Goal: Transaction & Acquisition: Purchase product/service

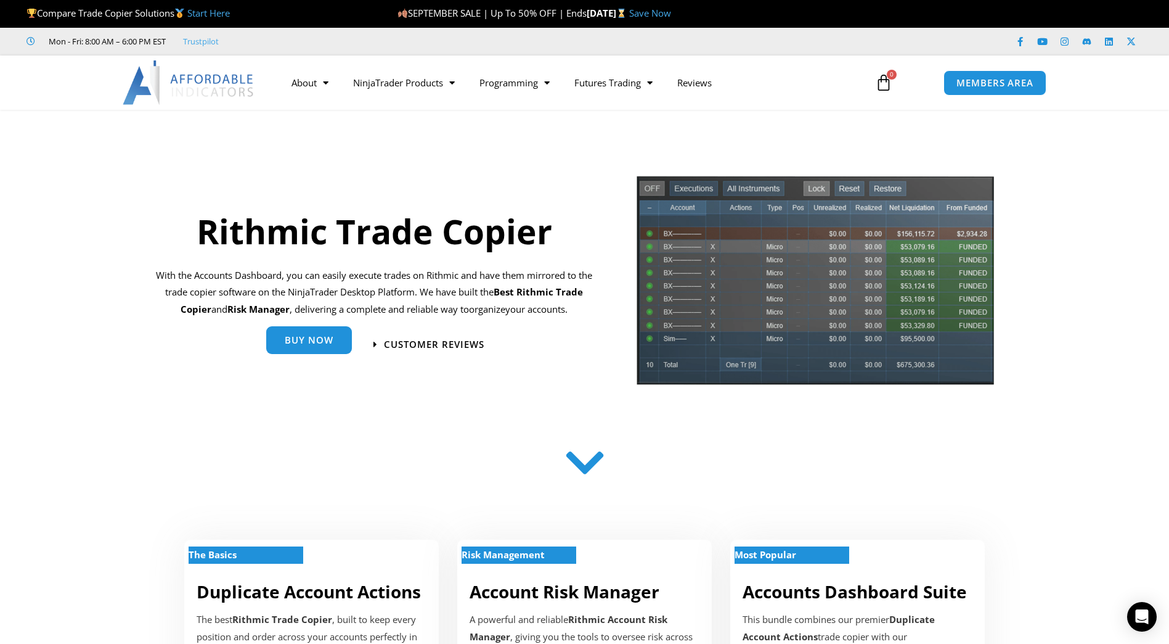
click at [319, 340] on span "Buy Now" at bounding box center [309, 339] width 49 height 9
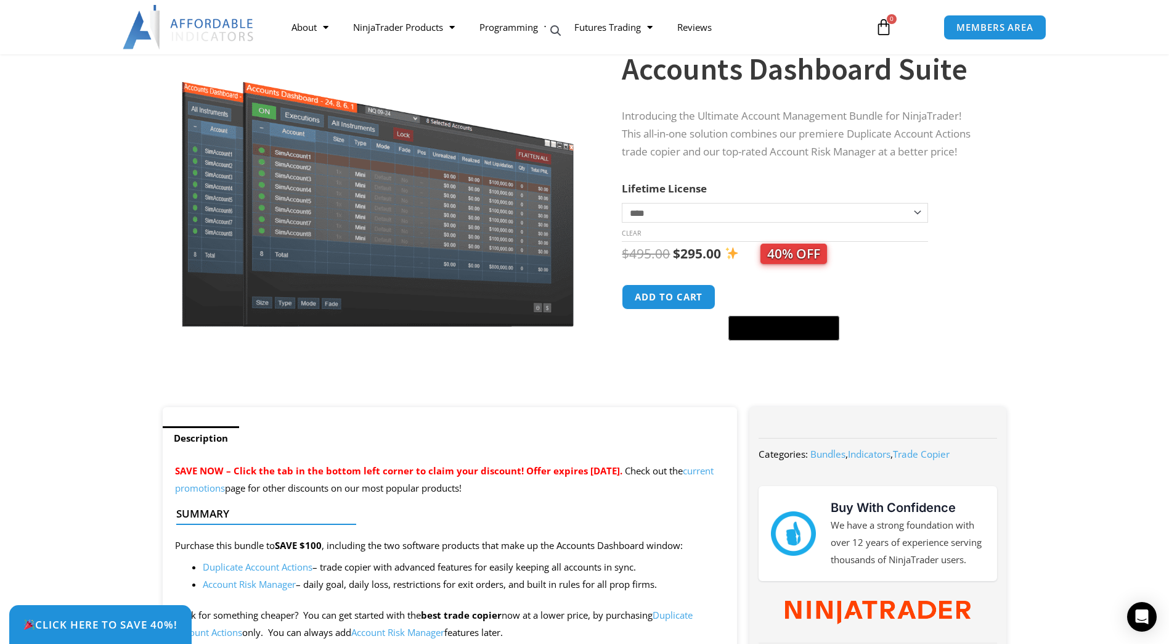
click at [894, 446] on span "Categories: Bundles , Indicators , Trade Copier" at bounding box center [873, 454] width 229 height 22
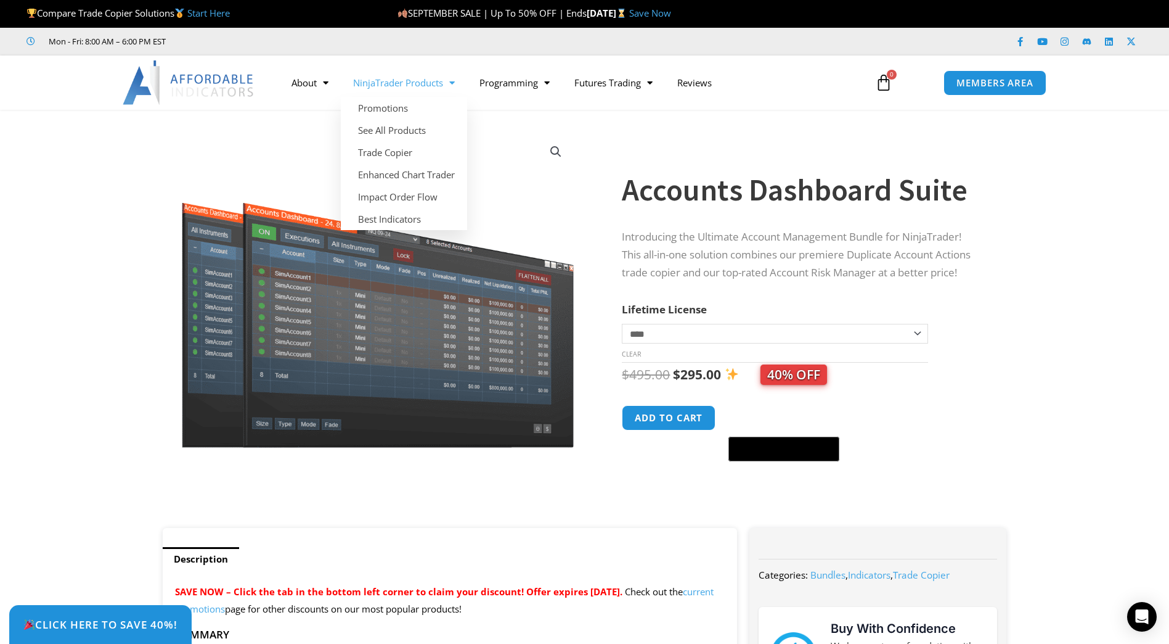
click at [384, 86] on link "NinjaTrader Products" at bounding box center [404, 82] width 126 height 28
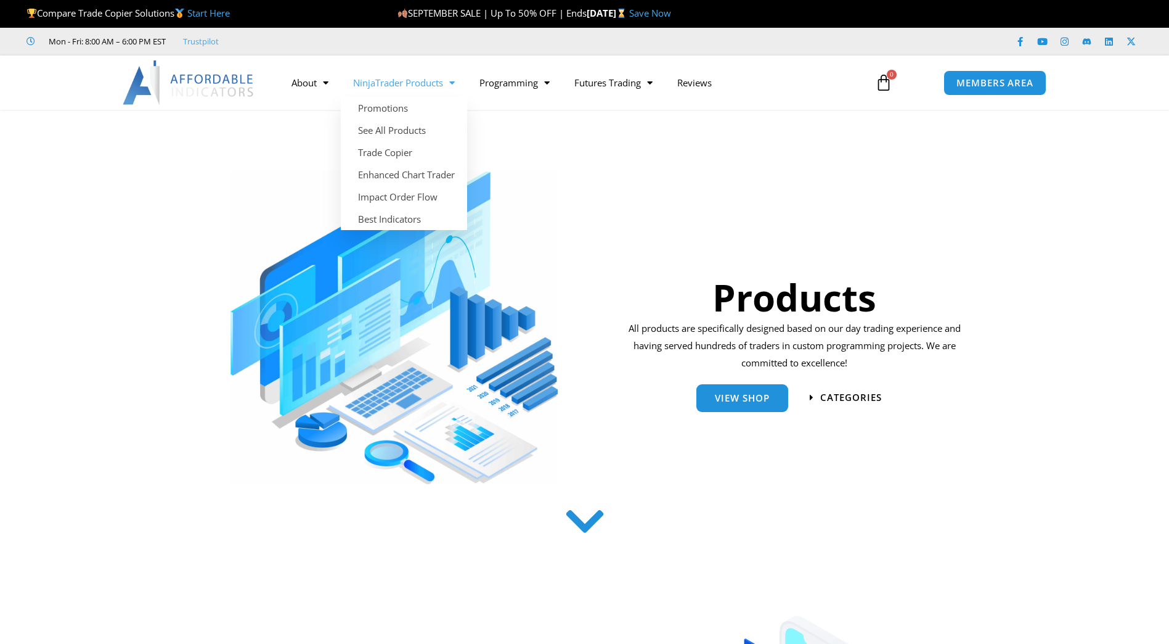
click at [391, 88] on link "NinjaTrader Products" at bounding box center [404, 82] width 126 height 28
click at [462, 86] on link "NinjaTrader Products" at bounding box center [404, 82] width 126 height 28
click at [402, 158] on link "Trade Copier" at bounding box center [404, 152] width 126 height 22
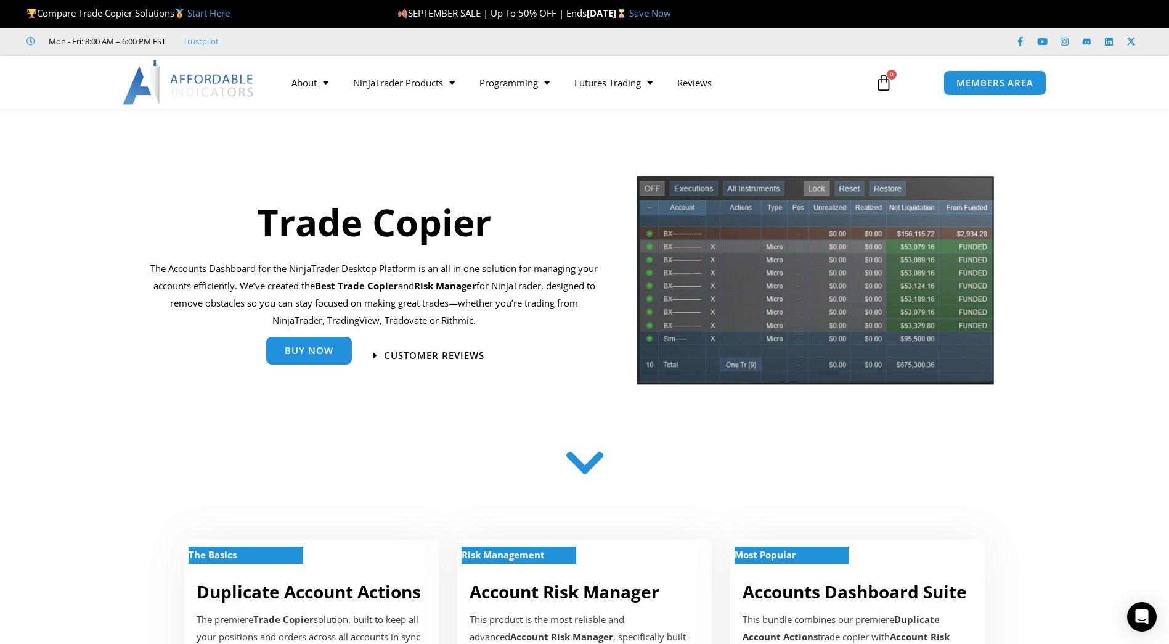
click at [297, 351] on span "Buy Now" at bounding box center [309, 350] width 49 height 9
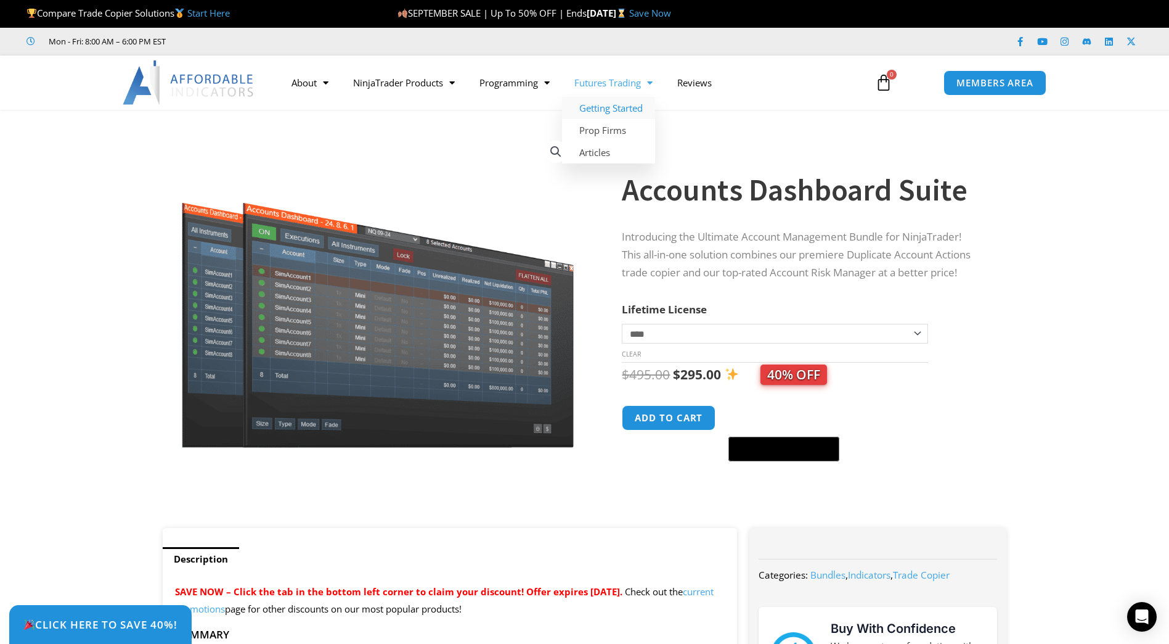
click at [612, 104] on link "Getting Started" at bounding box center [608, 108] width 93 height 22
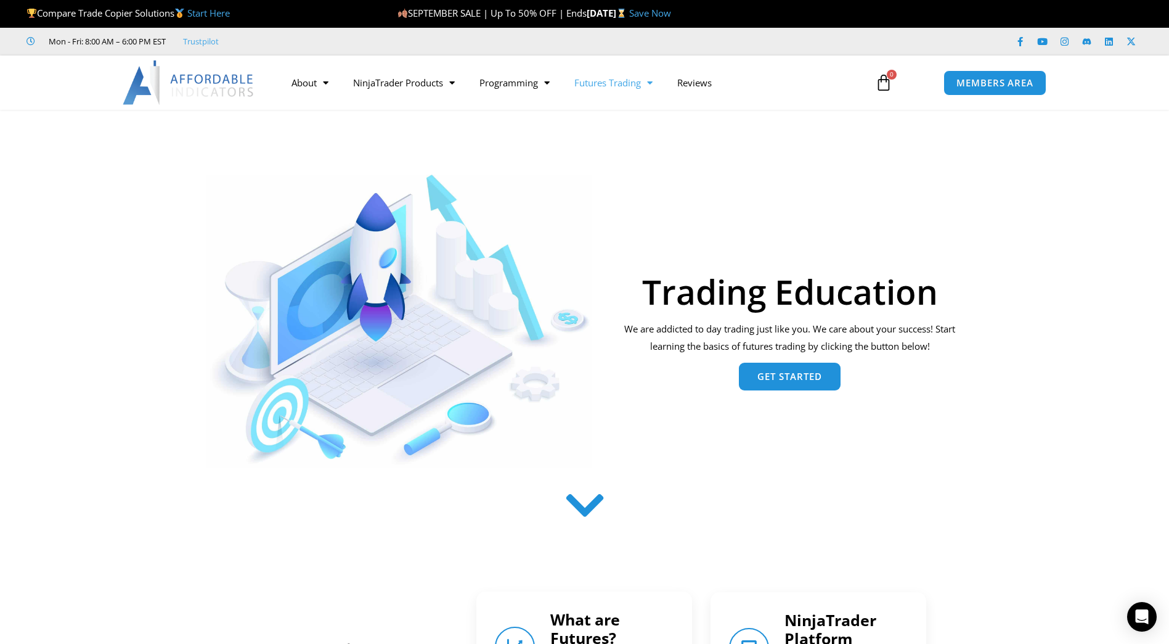
click at [773, 385] on link "Get Started" at bounding box center [790, 376] width 102 height 28
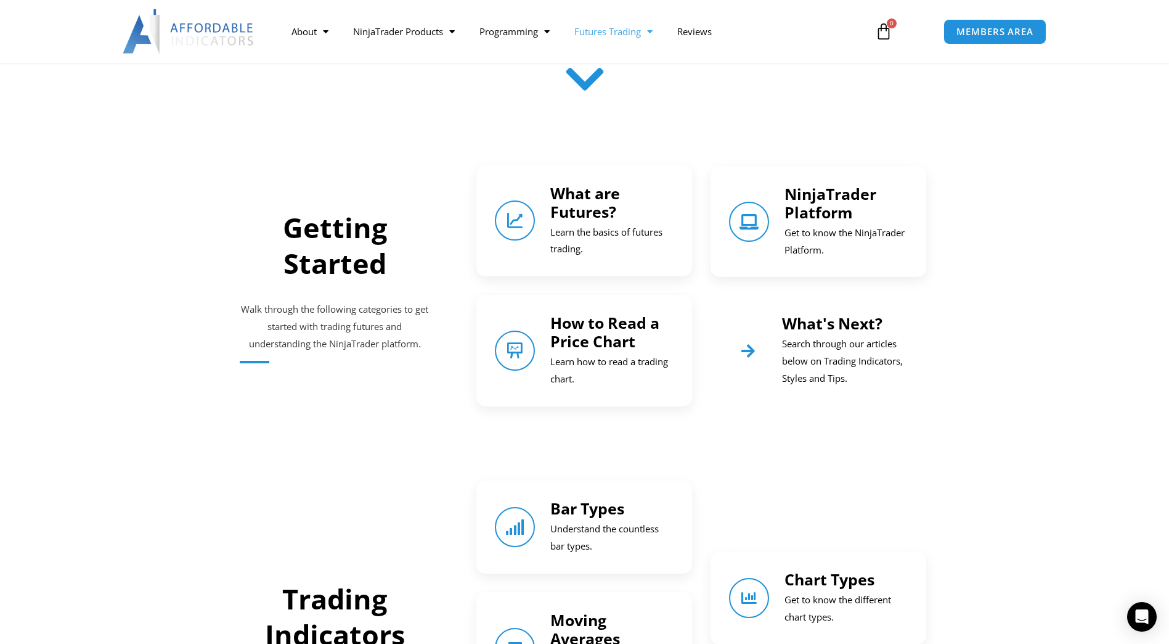
scroll to position [425, 0]
click at [822, 205] on link "NinjaTrader Platform" at bounding box center [831, 203] width 92 height 39
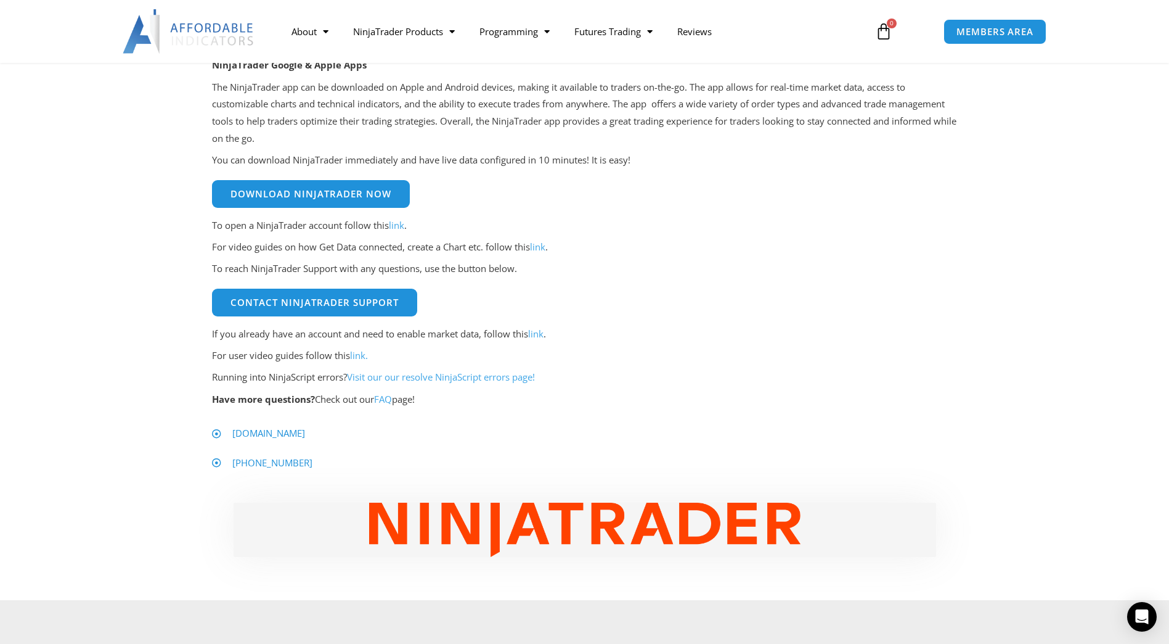
scroll to position [432, 0]
